Goal: Find specific page/section: Find specific page/section

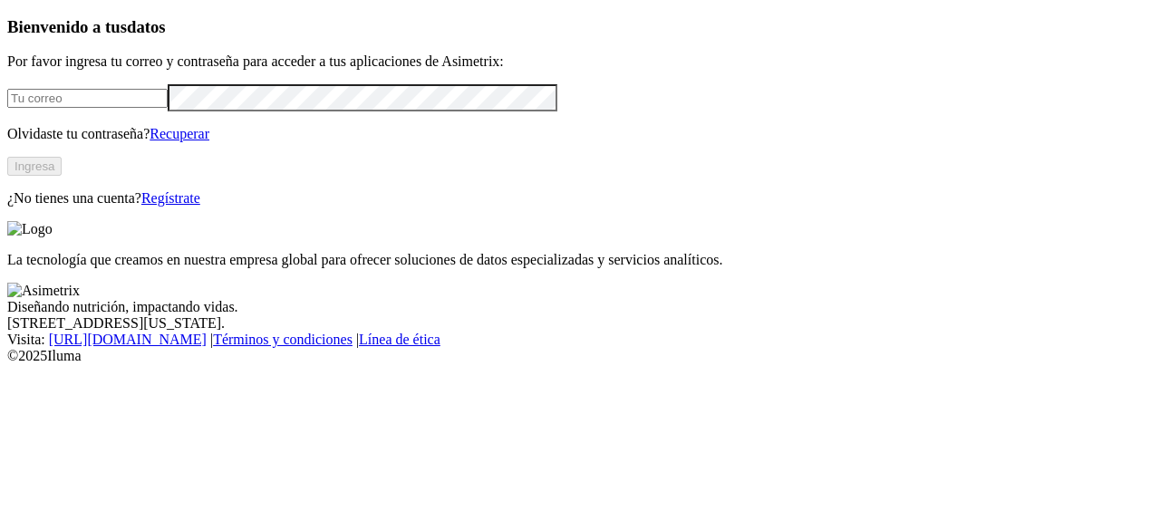
type input "[PERSON_NAME][EMAIL_ADDRESS][PERSON_NAME][DOMAIN_NAME]"
click at [62, 176] on button "Ingresa" at bounding box center [34, 166] width 54 height 19
